Goal: Task Accomplishment & Management: Use online tool/utility

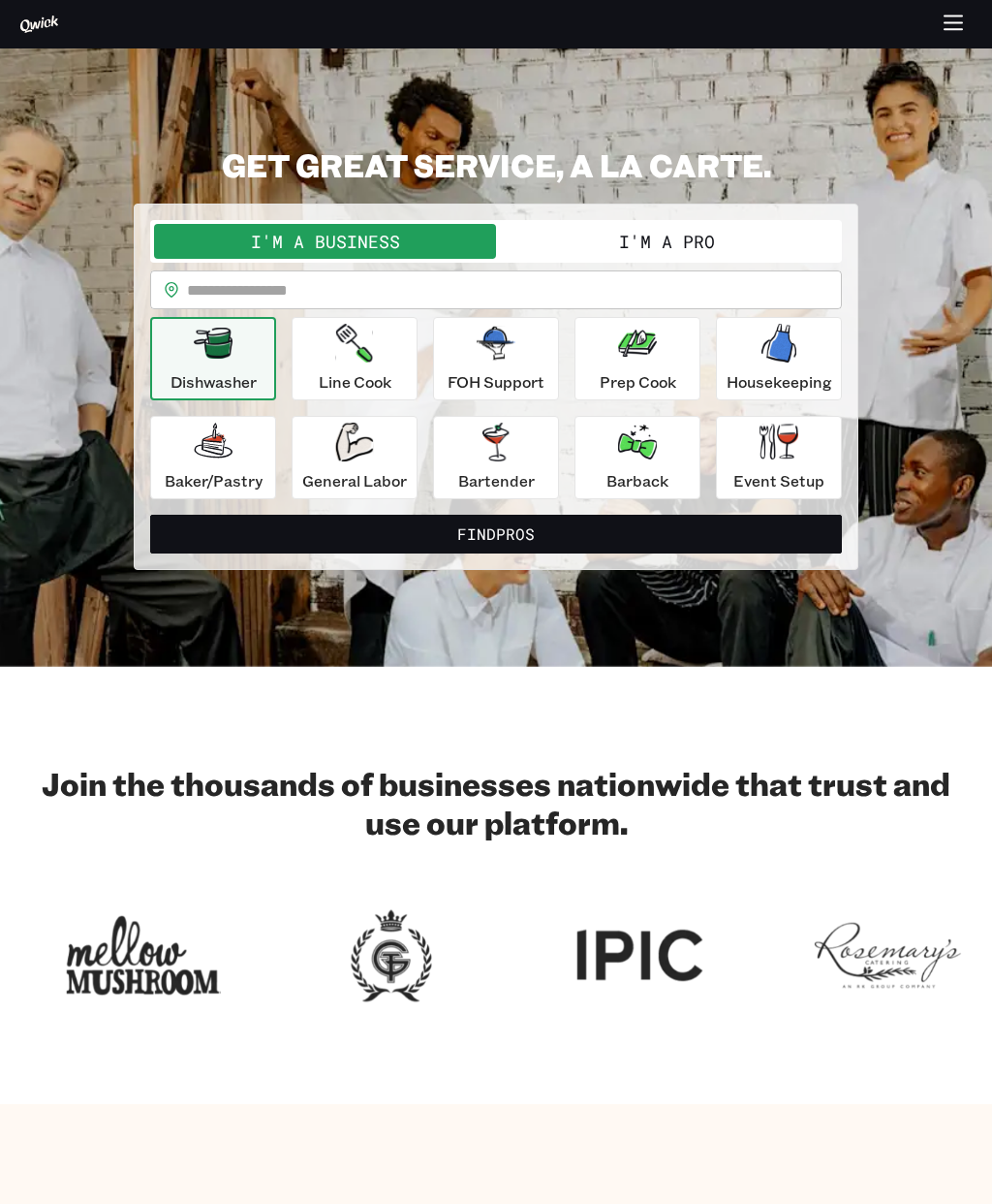
click at [395, 280] on input "text" at bounding box center [514, 290] width 655 height 39
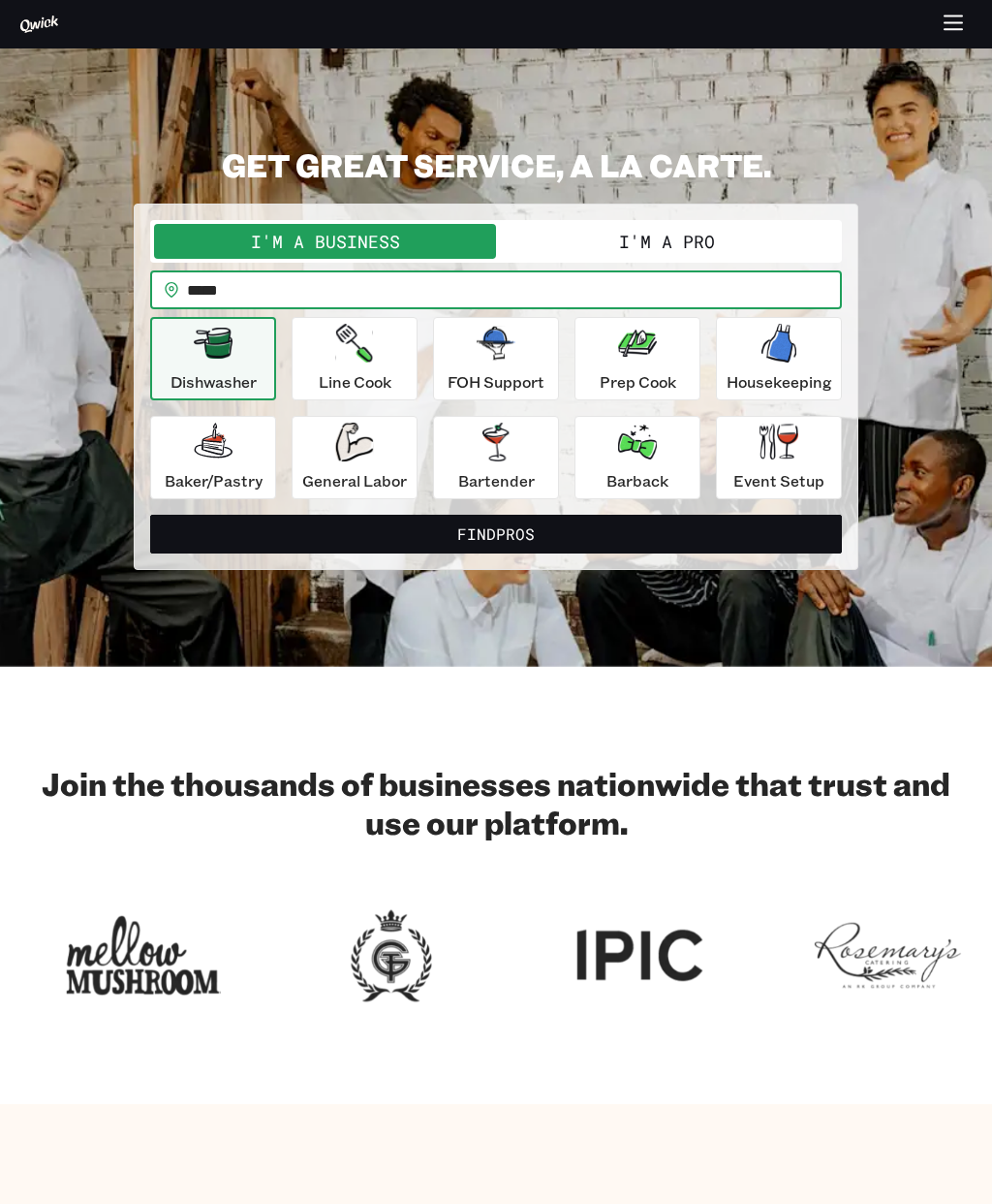
type input "*****"
click at [591, 527] on button "Find Pros" at bounding box center [496, 534] width 691 height 39
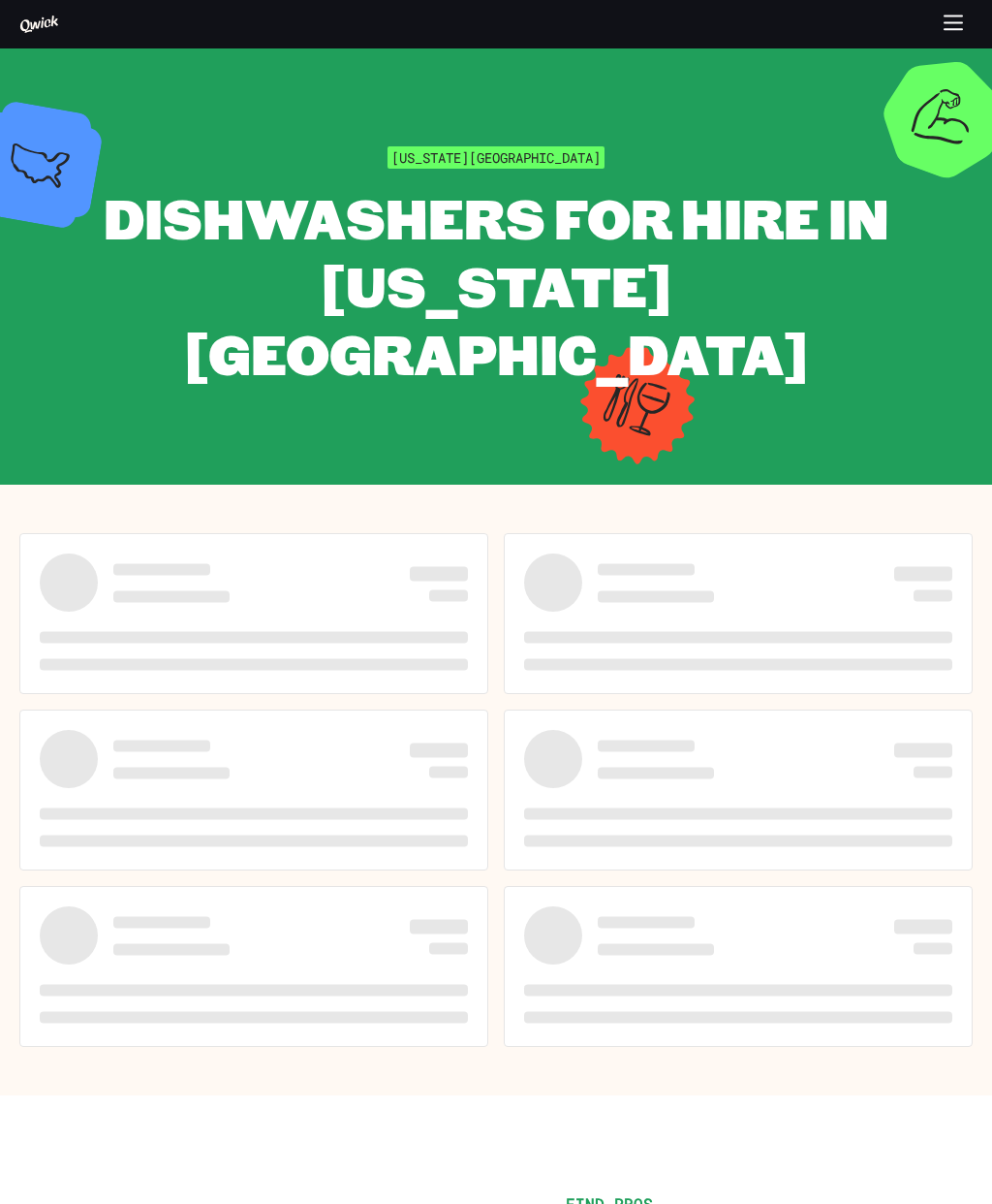
click at [929, 553] on div at bounding box center [737, 613] width 468 height 161
click at [897, 627] on h5 at bounding box center [737, 636] width 428 height 19
click at [894, 631] on span at bounding box center [737, 636] width 428 height 12
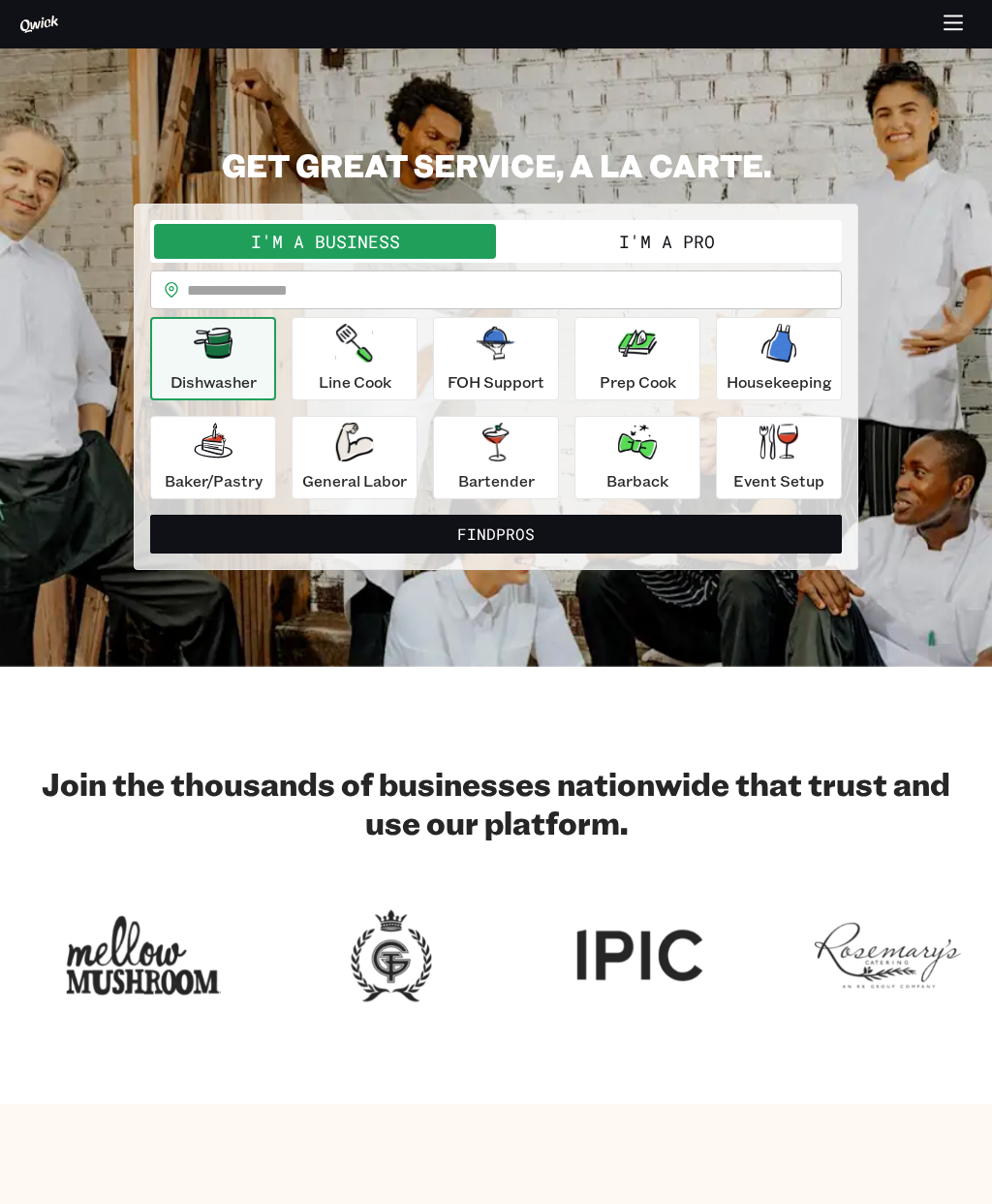
click at [720, 244] on button "I'm a Pro" at bounding box center [666, 242] width 342 height 35
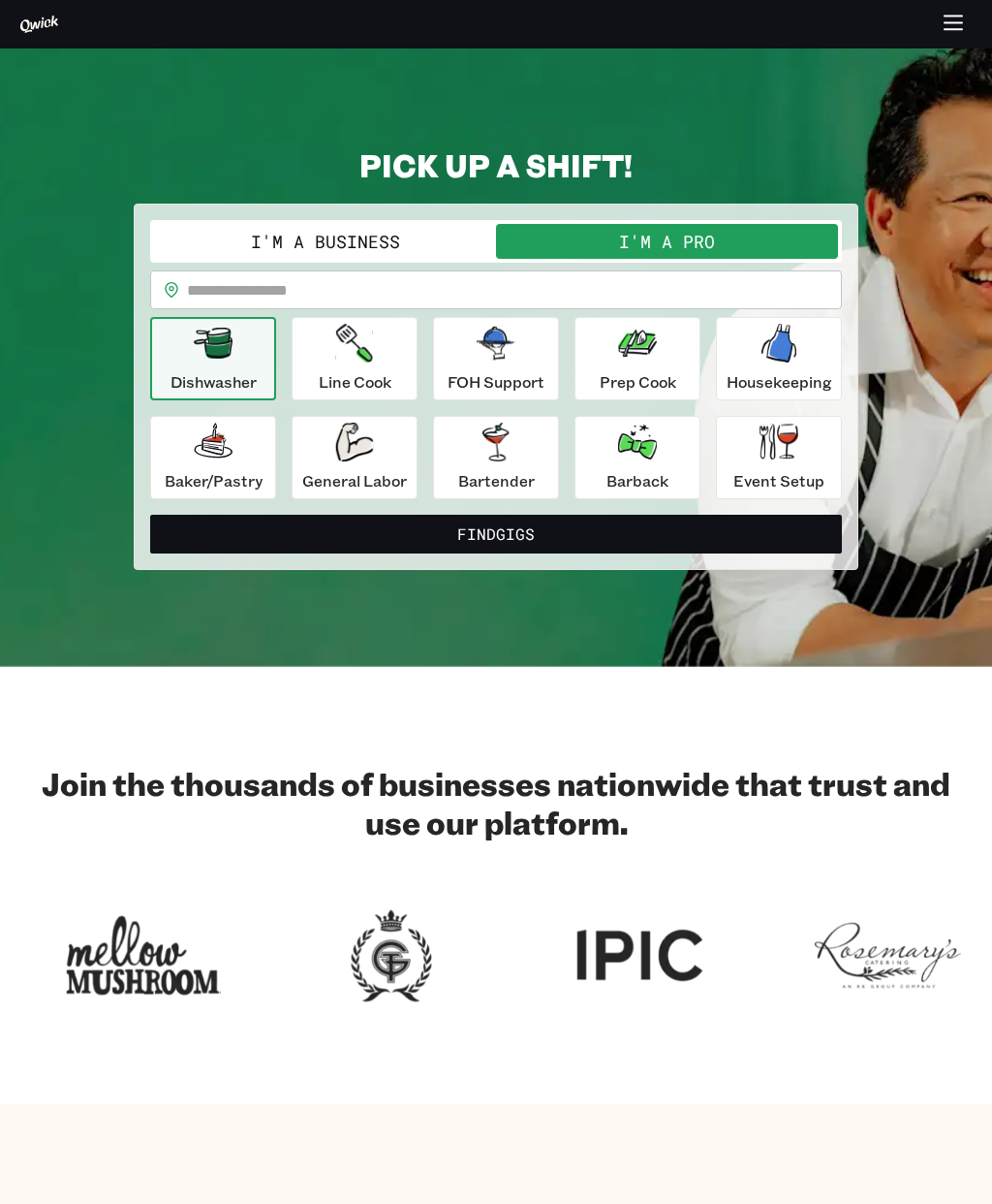
click at [607, 293] on input "text" at bounding box center [514, 290] width 655 height 39
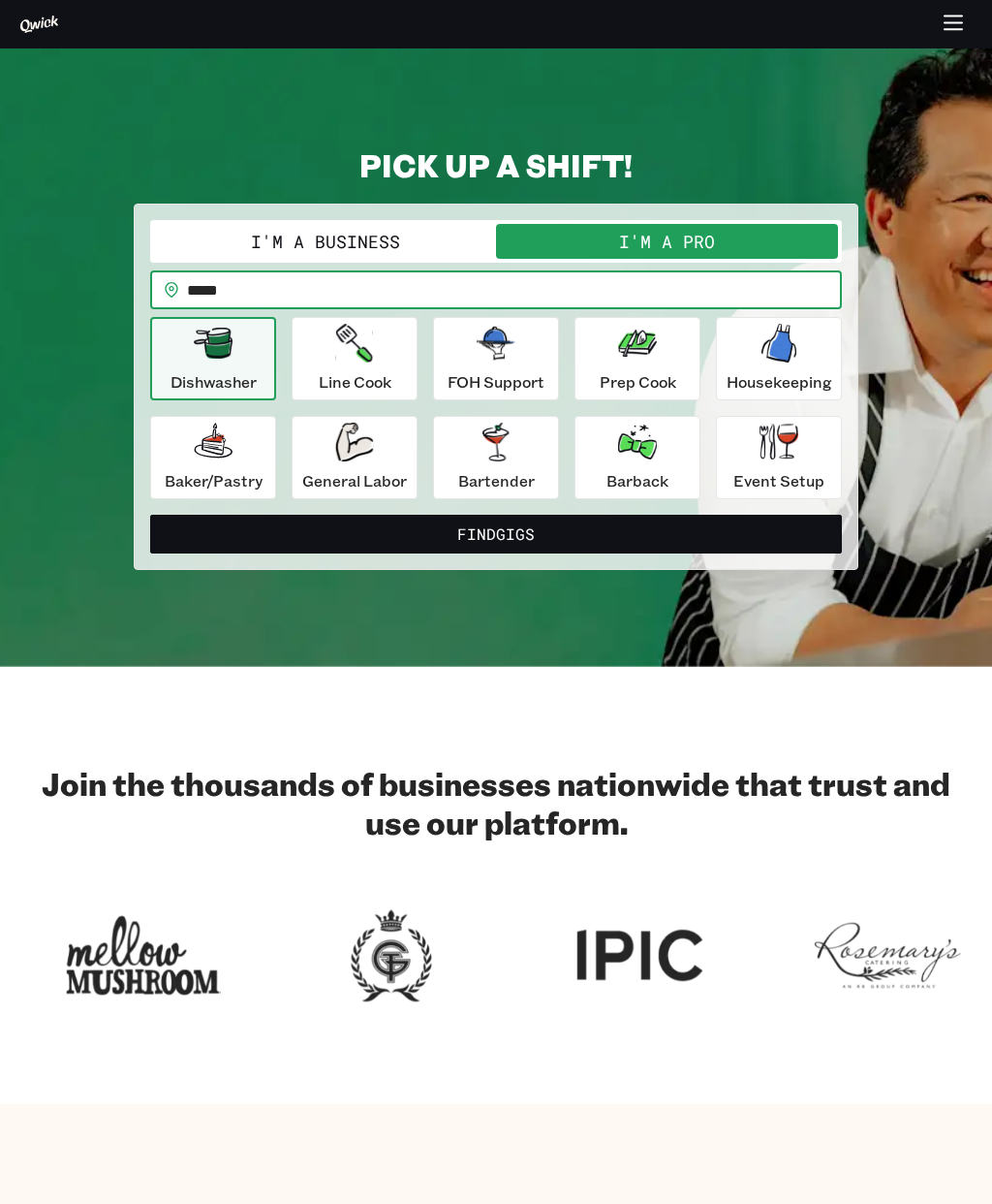
type input "*****"
click at [535, 527] on button "Find Gigs" at bounding box center [496, 534] width 691 height 39
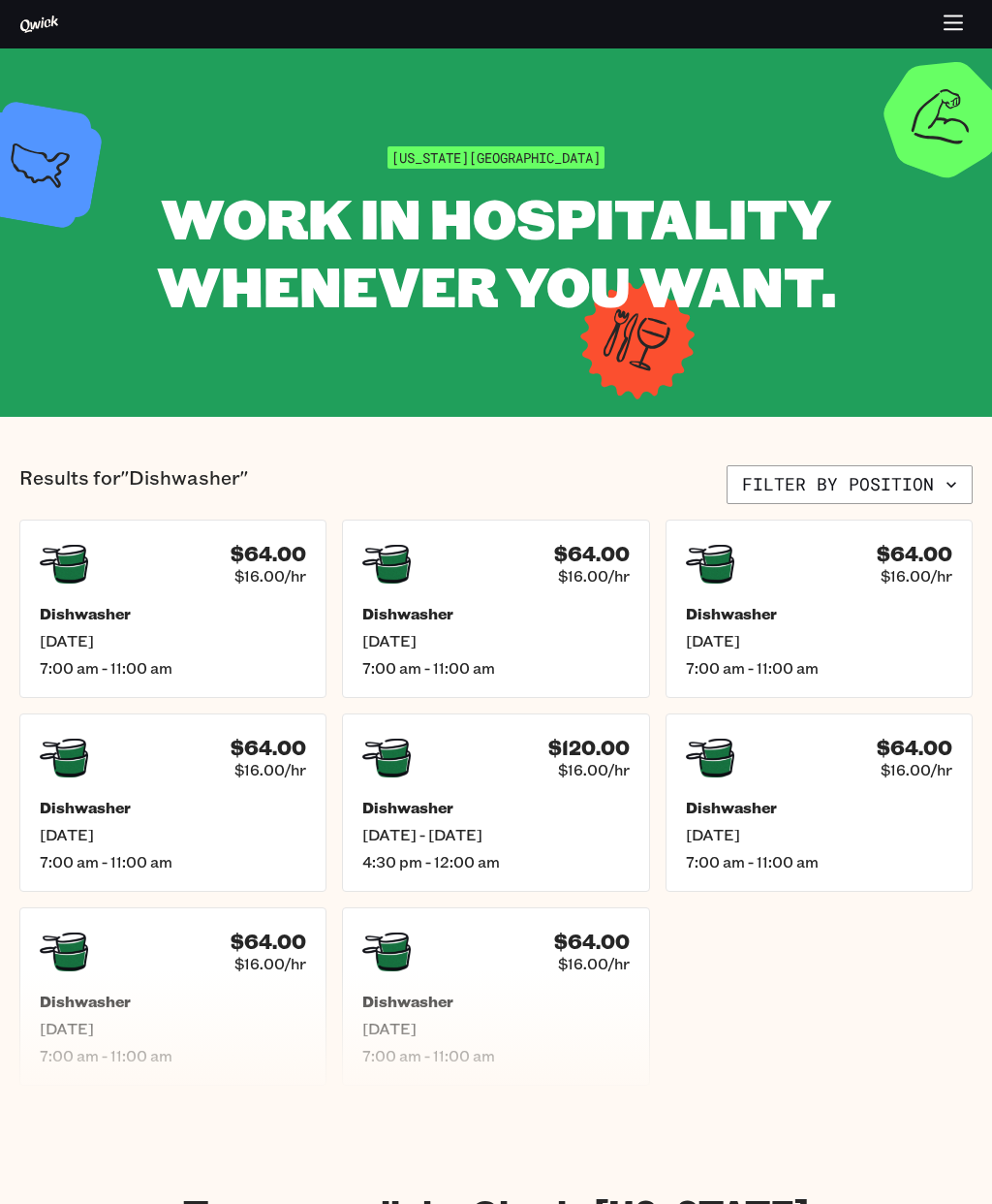
click at [236, 627] on div "Dishwasher Mon, Sep 15 7:00 am - 11:00 am" at bounding box center [173, 640] width 267 height 74
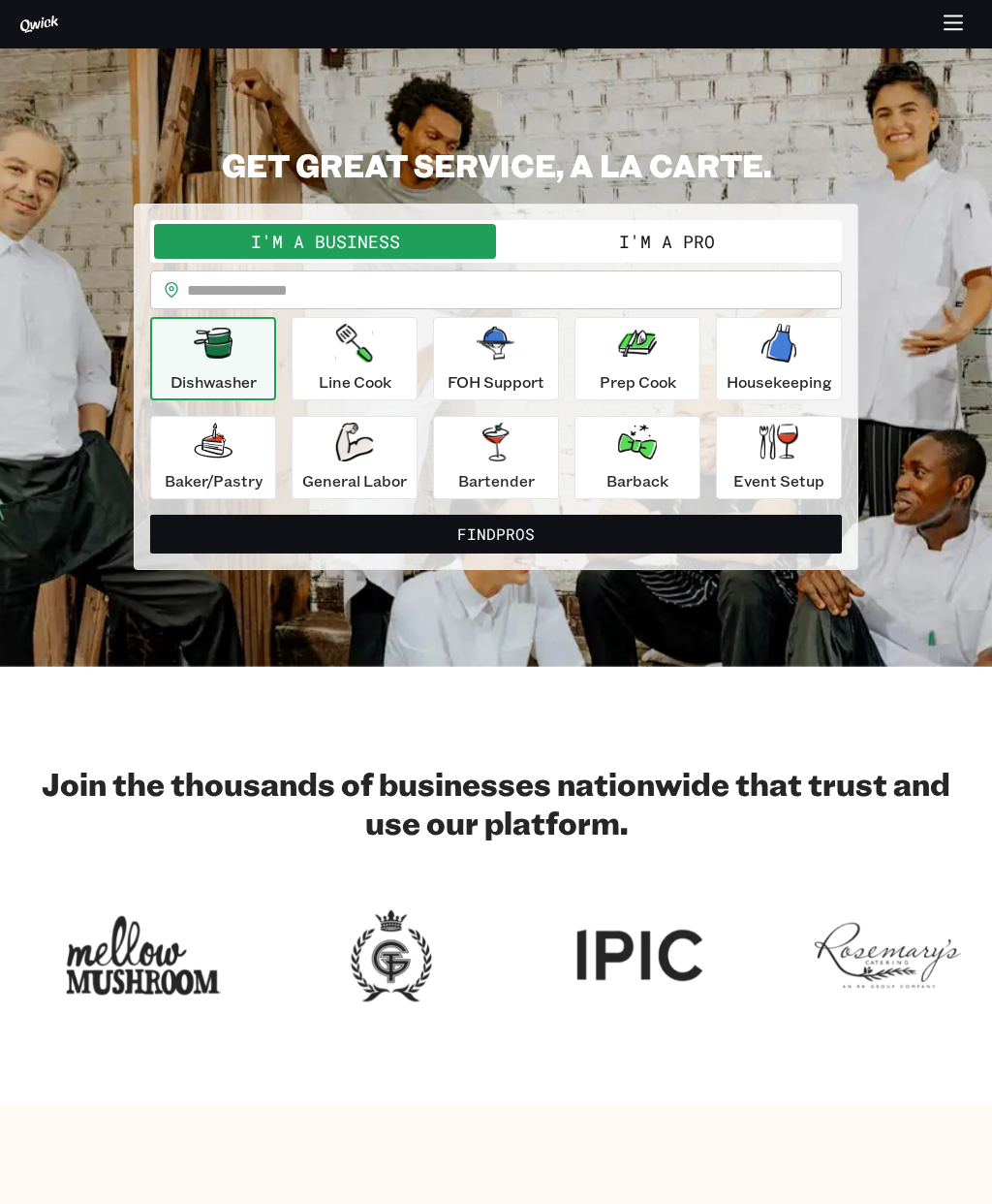
click at [710, 233] on button "I'm a Pro" at bounding box center [666, 242] width 342 height 35
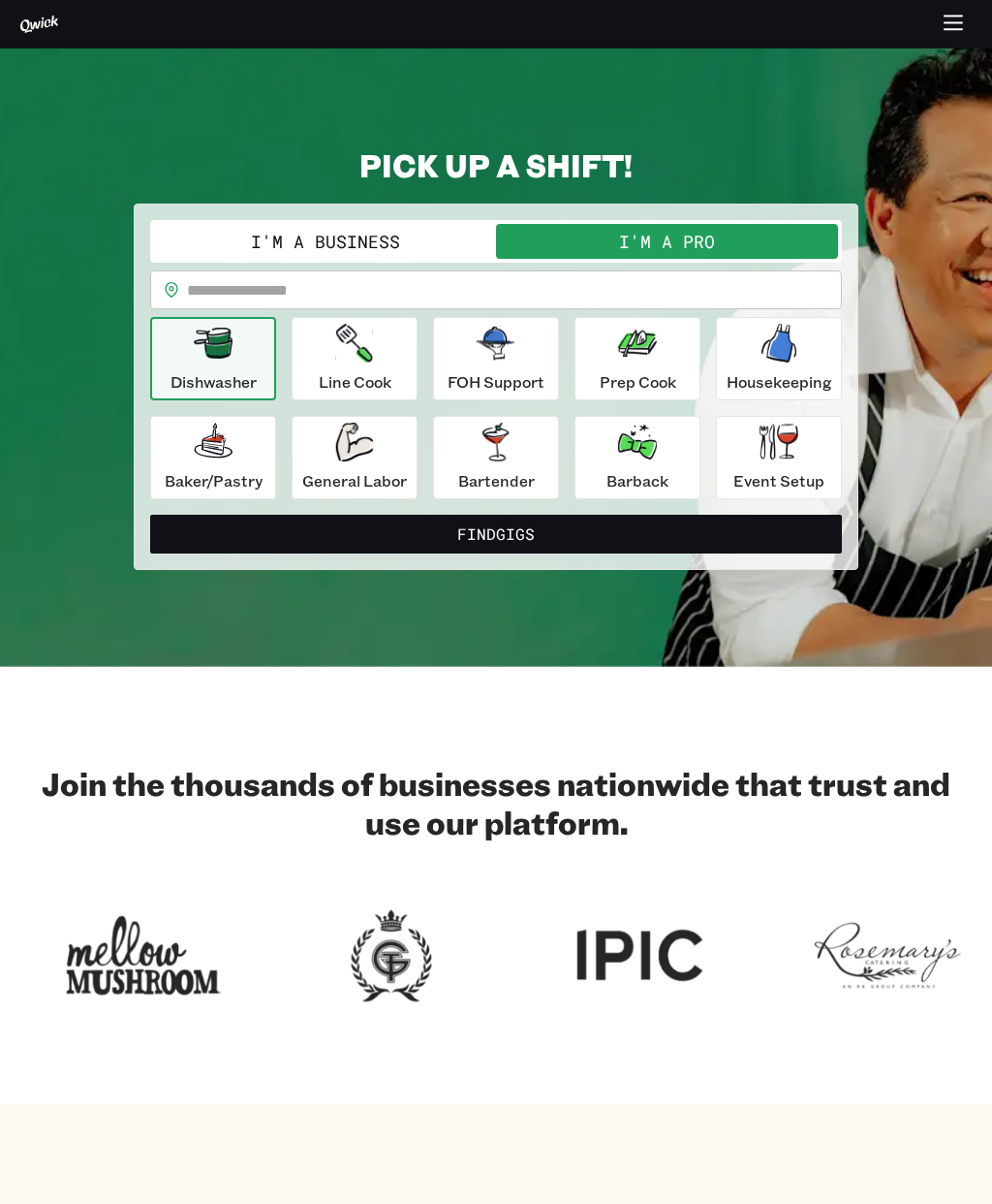
click at [540, 289] on input "text" at bounding box center [514, 290] width 655 height 39
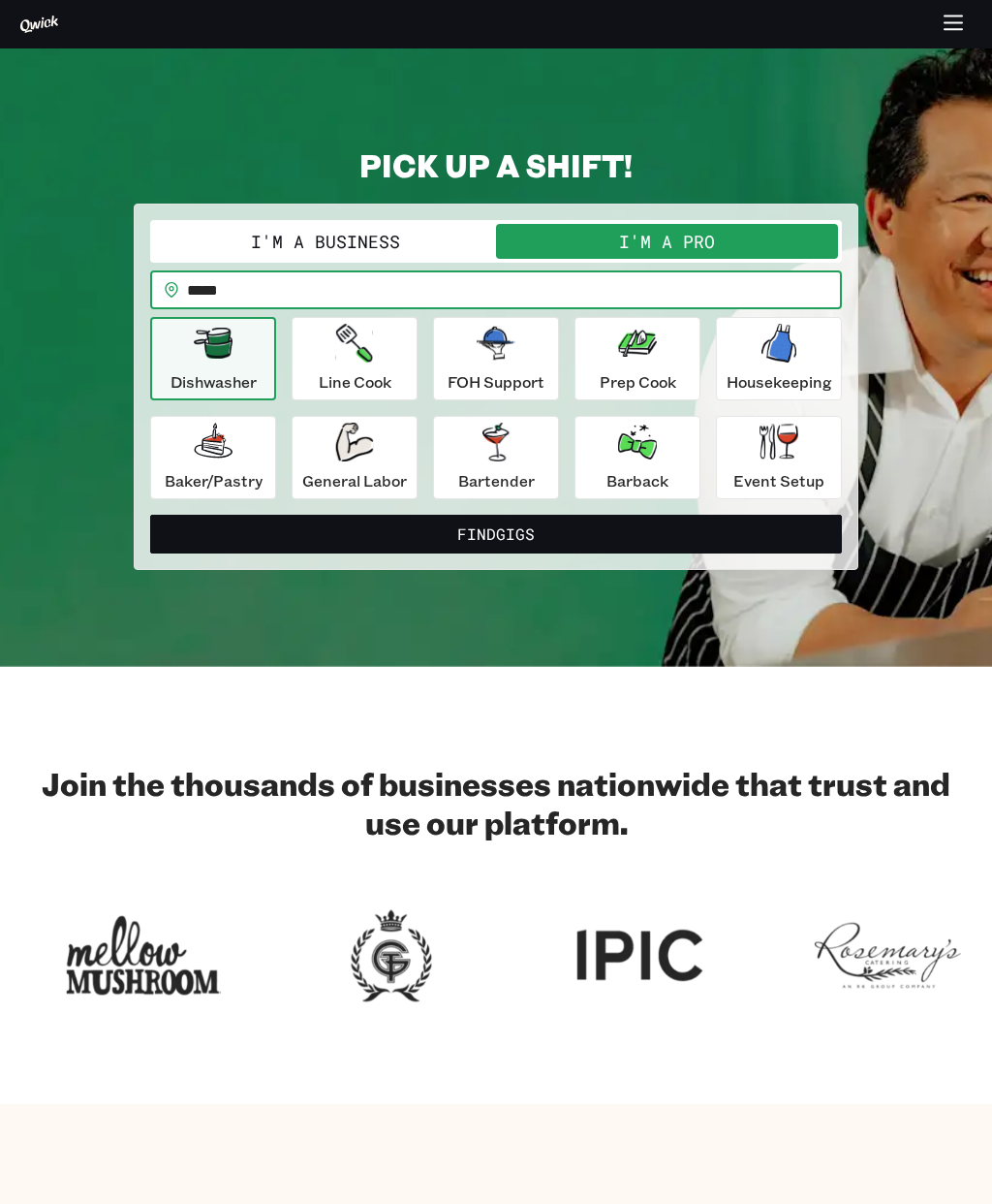
type input "*****"
click at [564, 535] on button "Find Gigs" at bounding box center [496, 534] width 691 height 39
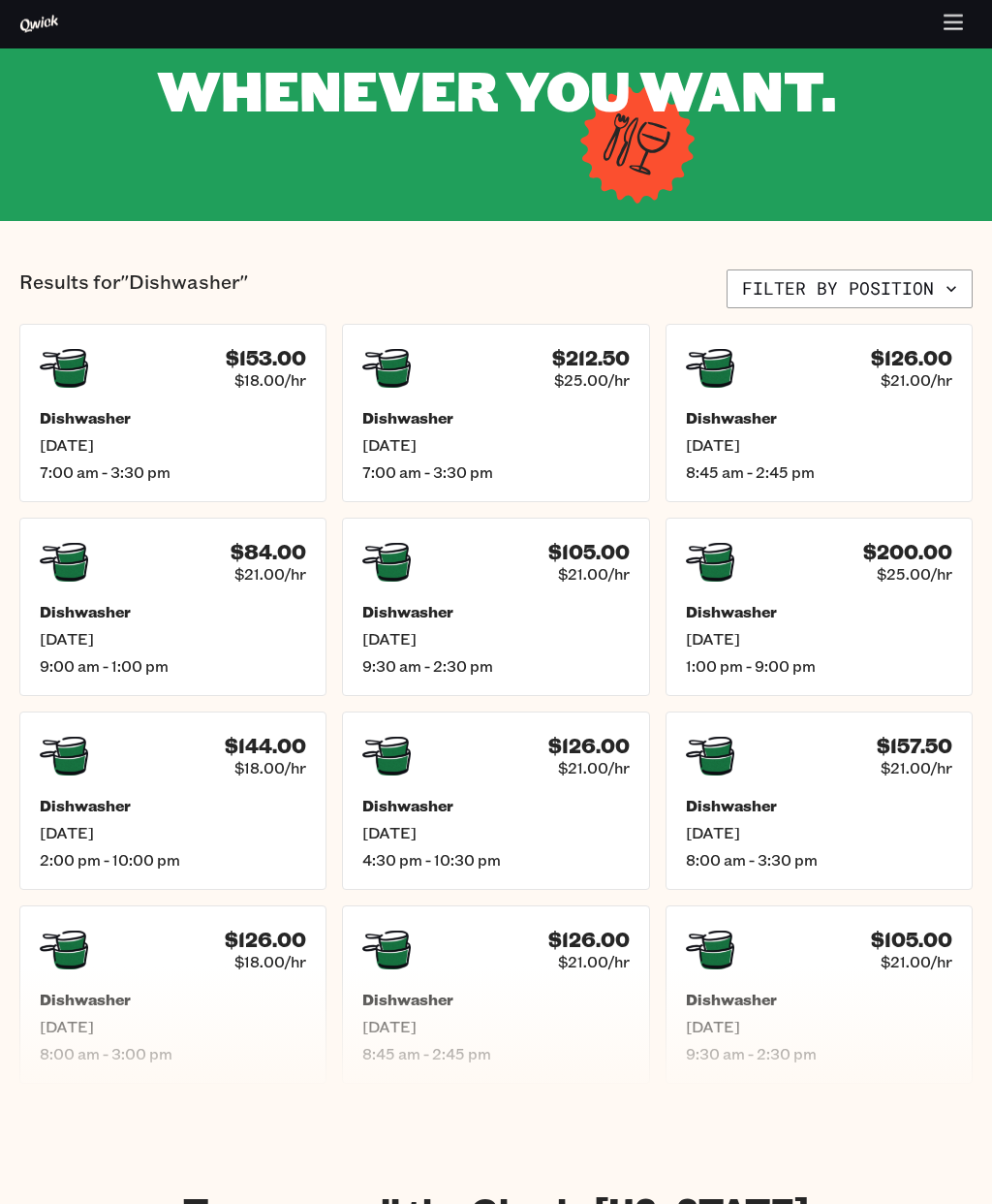
scroll to position [181, 0]
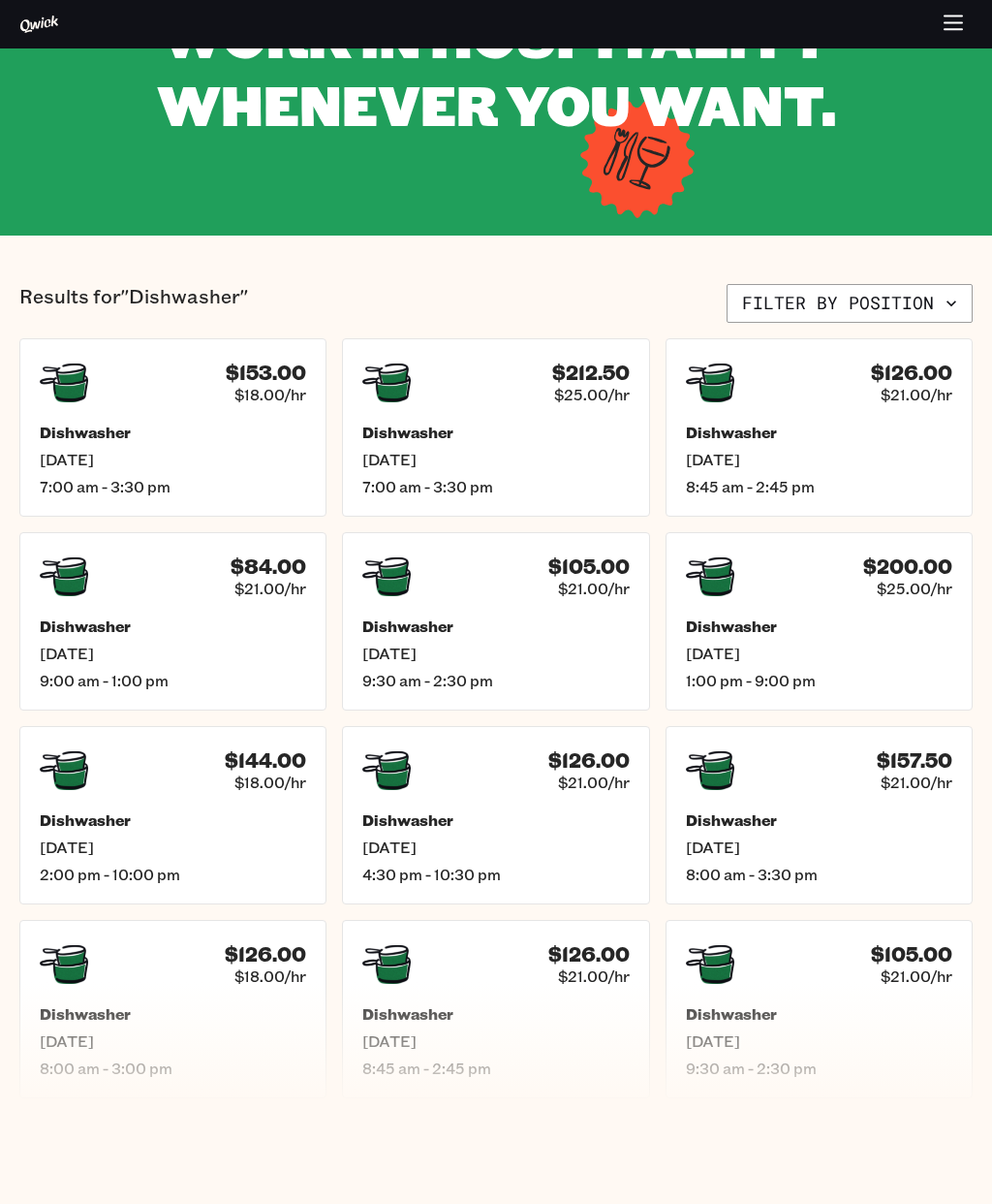
click at [565, 453] on span "Mon, Sep 15" at bounding box center [496, 459] width 267 height 19
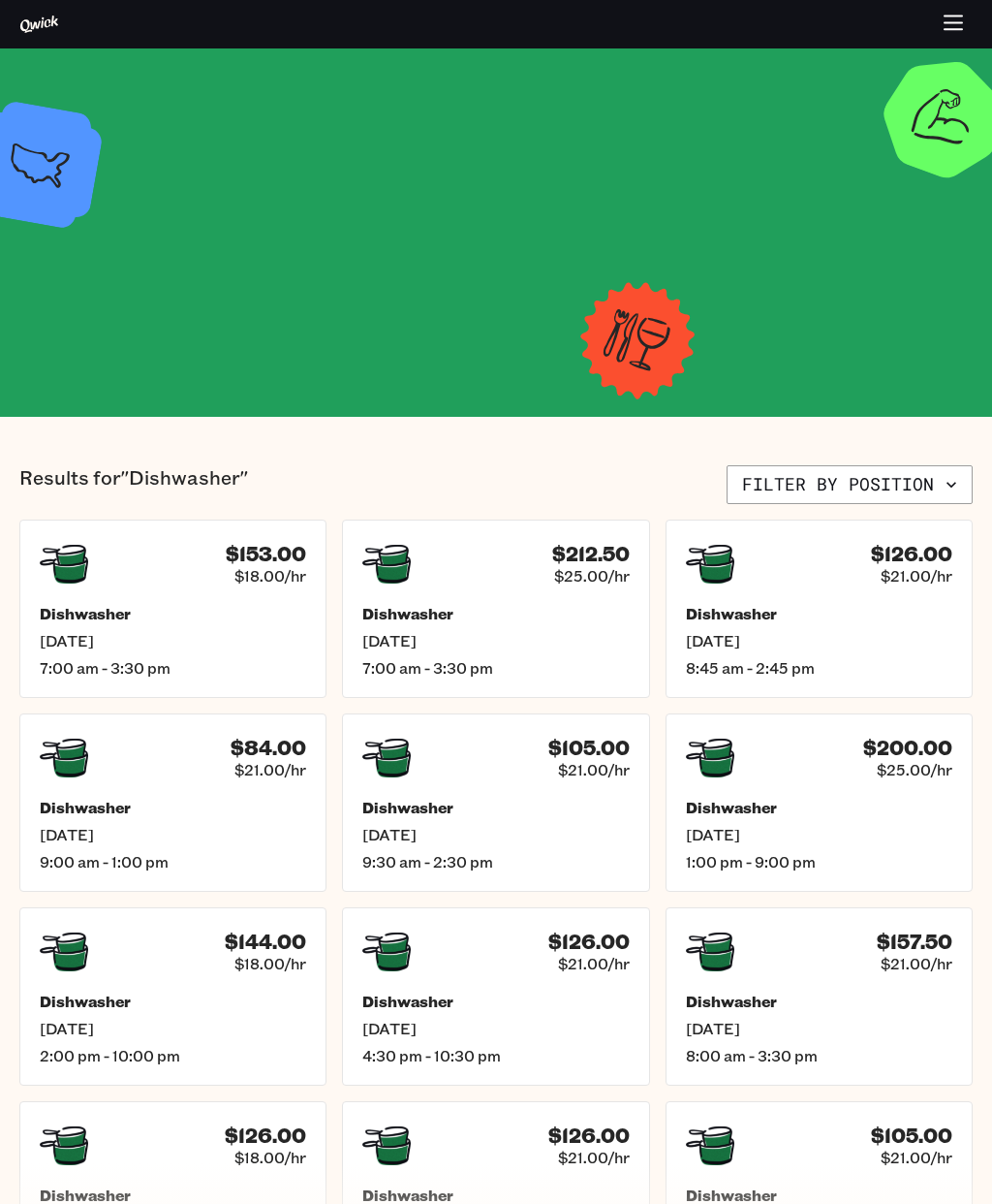
scroll to position [181, 0]
